Goal: Register for event/course

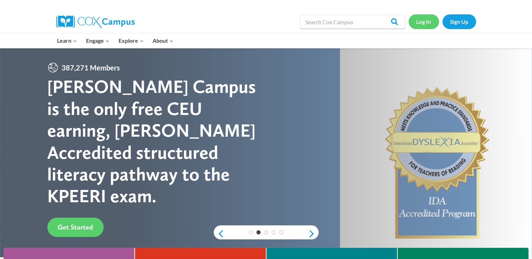
drag, startPoint x: 429, startPoint y: 22, endPoint x: 422, endPoint y: 23, distance: 7.0
click at [429, 22] on link "Log In" at bounding box center [424, 21] width 30 height 14
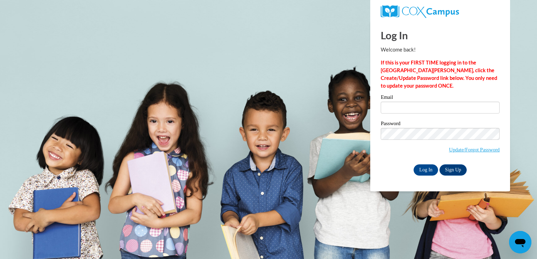
type input "jkennedy@holyfamily.dbq.pvt.k12.ia.us"
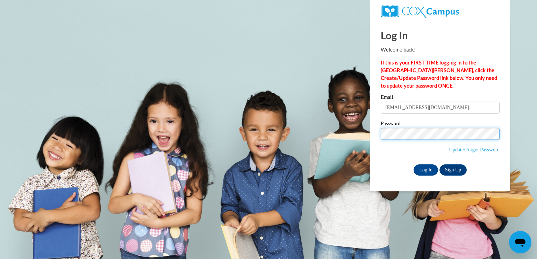
click at [414, 164] on input "Log In" at bounding box center [426, 169] width 24 height 11
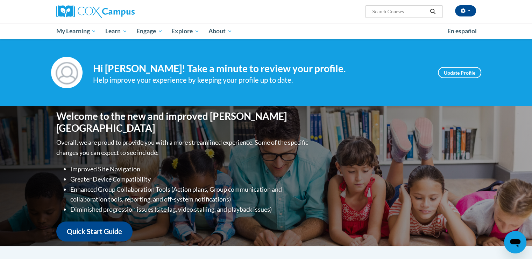
click at [388, 12] on input "Search..." at bounding box center [400, 11] width 56 height 8
paste input "Connecting the dots for dual language learners throughout the preschool days"
click at [427, 13] on input "Connecting the dots for dual language learners throughout the preschool days" at bounding box center [400, 11] width 56 height 8
type input "Connecting the dots for dual language learners throughout the preschool days"
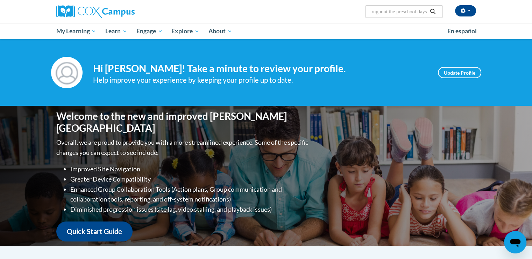
scroll to position [0, 0]
click at [435, 12] on icon "Search" at bounding box center [433, 11] width 6 height 5
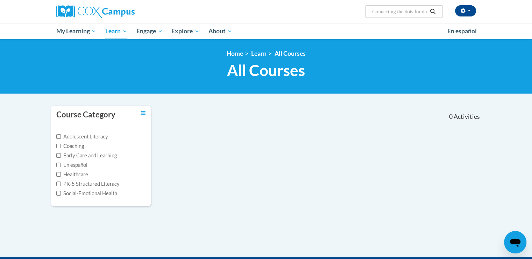
click at [395, 12] on input "Connecting the dots for dual language learners throughout the preschool days" at bounding box center [400, 11] width 56 height 8
type input "Connecting the dots for dual language learners"
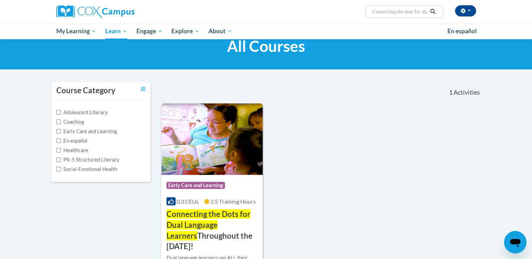
scroll to position [70, 0]
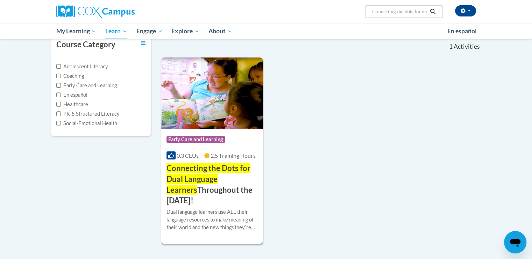
click at [231, 174] on span "Connecting the Dots for Dual Language Learners" at bounding box center [209, 178] width 84 height 31
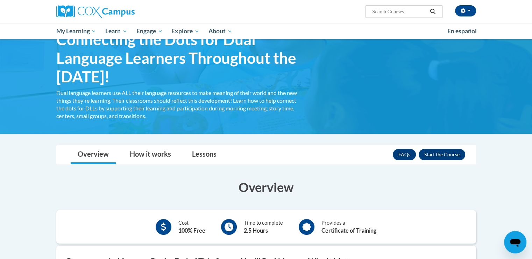
scroll to position [105, 0]
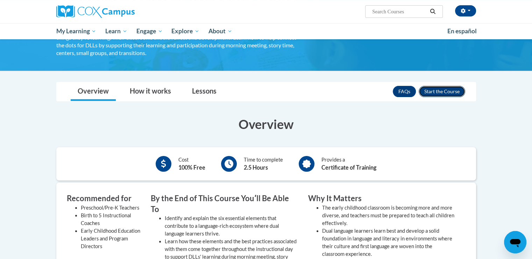
click at [455, 94] on button "Enroll" at bounding box center [442, 91] width 47 height 11
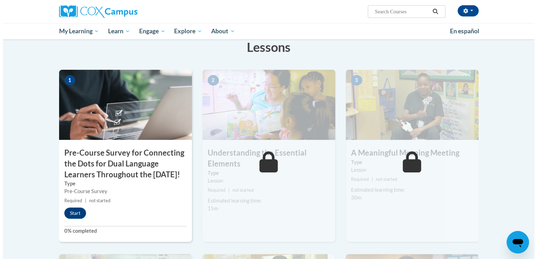
scroll to position [140, 0]
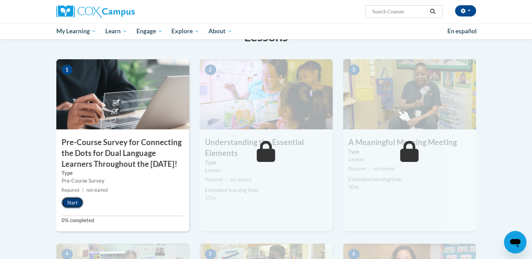
click at [73, 208] on button "Start" at bounding box center [73, 202] width 22 height 11
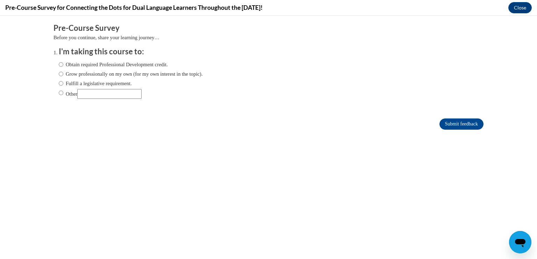
scroll to position [0, 0]
click at [106, 73] on label "Grow professionally on my own (for my own interest in the topic)." at bounding box center [131, 74] width 144 height 8
click at [63, 73] on input "Grow professionally on my own (for my own interest in the topic)." at bounding box center [61, 74] width 5 height 8
radio input "true"
click at [106, 62] on label "Obtain required Professional Development credit." at bounding box center [113, 65] width 109 height 8
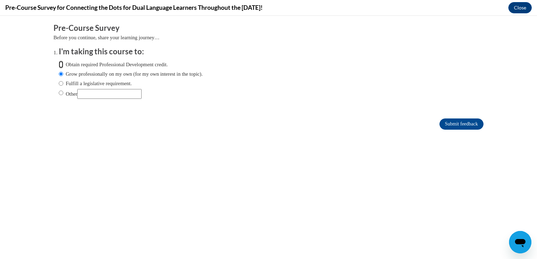
click at [63, 62] on input "Obtain required Professional Development credit." at bounding box center [61, 65] width 5 height 8
radio input "true"
click at [451, 122] on input "Submit feedback" at bounding box center [462, 123] width 44 height 11
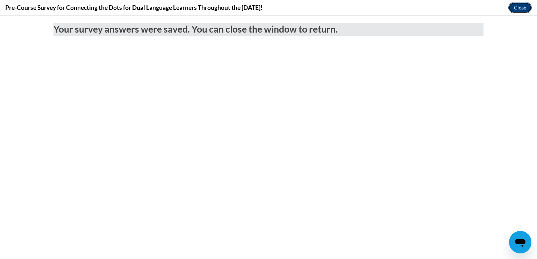
click at [518, 3] on button "Close" at bounding box center [520, 7] width 23 height 11
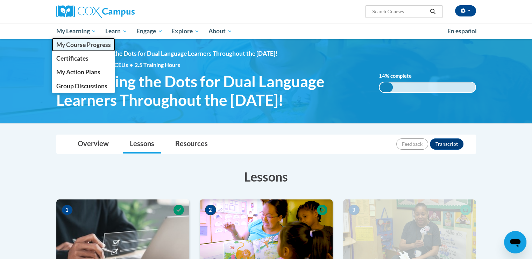
click at [81, 43] on span "My Course Progress" at bounding box center [83, 44] width 55 height 7
